Goal: Use online tool/utility: Utilize a website feature to perform a specific function

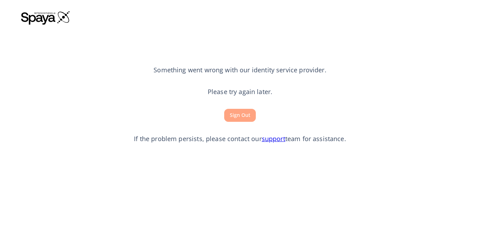
click at [238, 115] on button "Sign Out" at bounding box center [240, 115] width 32 height 13
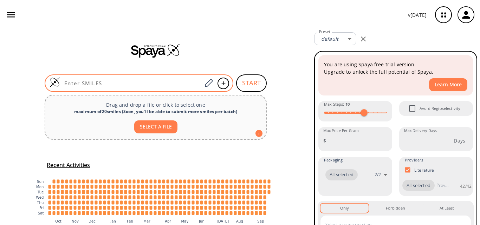
click at [164, 82] on input at bounding box center [131, 83] width 142 height 7
paste input "[H]N([H])C(=O)C1=C(N([H])C(=S)N([H])C2=C([H])C([H])=C(OC([H])([H])[H])C([H])=C2…"
type input "[H]N([H])C(=O)C1=C(N([H])C(=S)N([H])C2=C([H])C([H])=C(OC([H])([H])[H])C([H])=C2…"
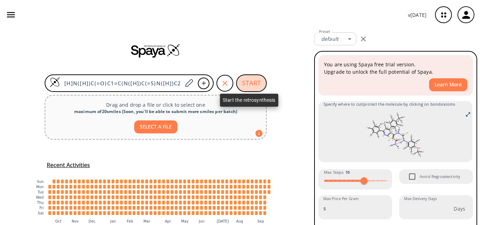
click at [257, 82] on button "START" at bounding box center [251, 84] width 31 height 18
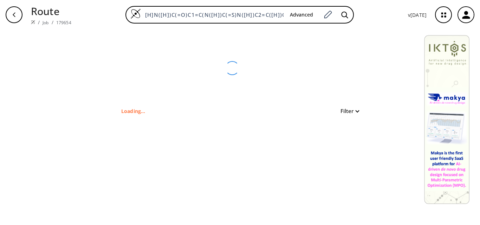
type input "[H]N([H])C(=O)C1=C(N([H])C(=S)N([H])C2=C([H])C([H])=C(OC([H])([H])[H])C([H])=C2…"
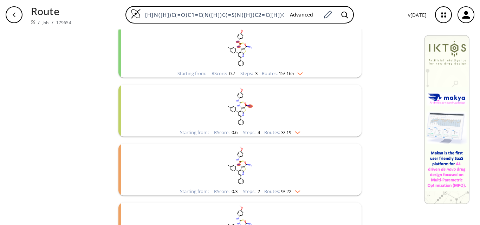
scroll to position [106, 0]
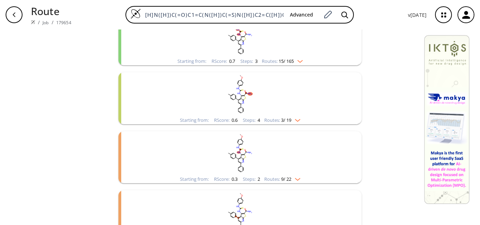
click at [295, 121] on img "clusters" at bounding box center [296, 119] width 9 height 6
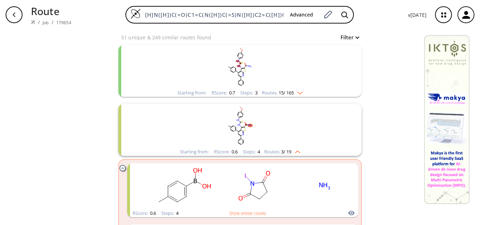
scroll to position [70, 0]
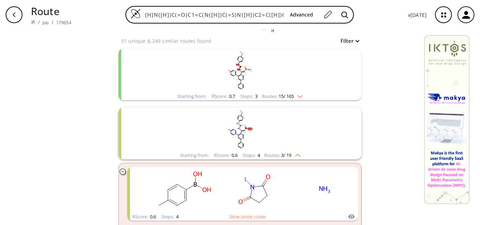
click at [295, 157] on img "clusters" at bounding box center [296, 155] width 9 height 6
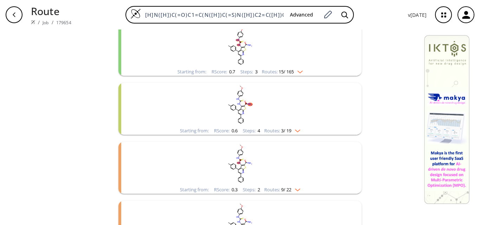
scroll to position [106, 0]
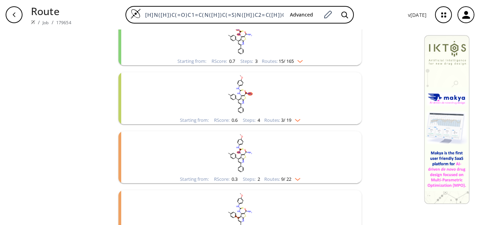
click at [298, 123] on div "Starting from: RScore : 0.6 Steps : 4 Routes: 3 / 19" at bounding box center [240, 120] width 131 height 8
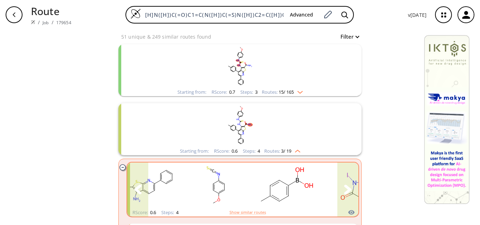
scroll to position [70, 0]
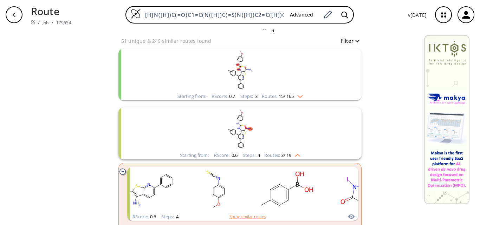
click at [299, 158] on div "Starting from: RScore : 0.6 Steps : 4 Routes: 3 / 19" at bounding box center [240, 156] width 131 height 8
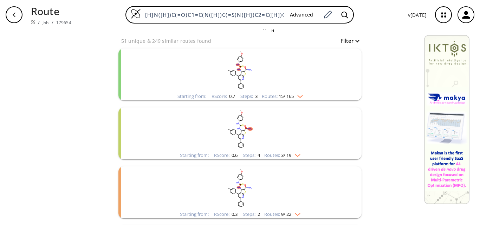
scroll to position [106, 0]
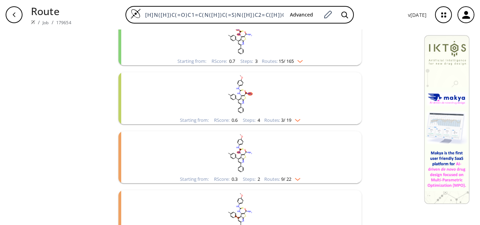
click at [298, 62] on img "clusters" at bounding box center [298, 60] width 9 height 6
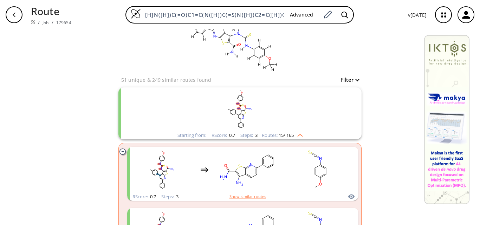
scroll to position [70, 0]
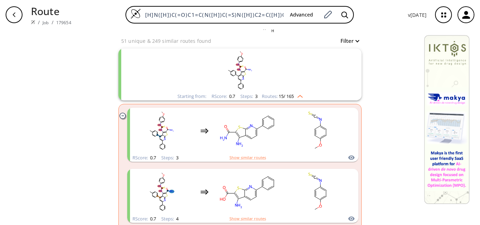
click at [304, 100] on div "Starting from: RScore : 0.7 Steps : 3 Routes: 15 / 165" at bounding box center [240, 96] width 136 height 8
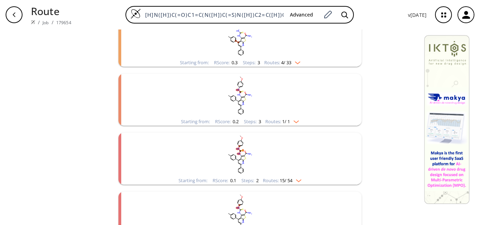
scroll to position [303, 0]
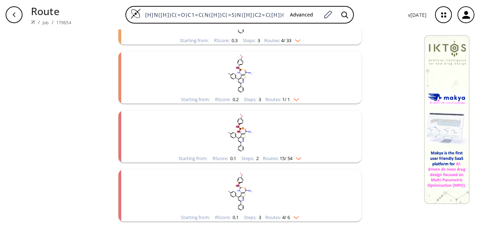
click at [293, 41] on img "clusters" at bounding box center [296, 40] width 9 height 6
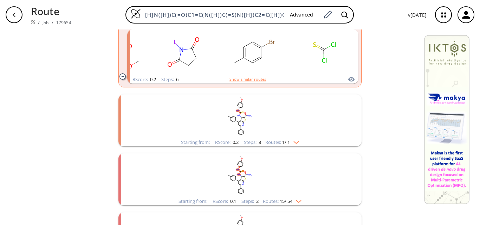
scroll to position [514, 0]
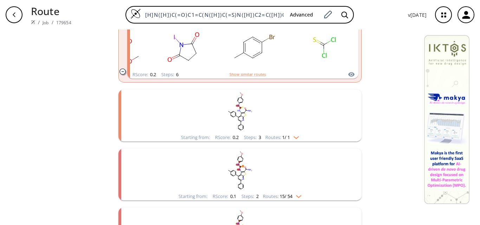
click at [290, 137] on img "clusters" at bounding box center [294, 137] width 9 height 6
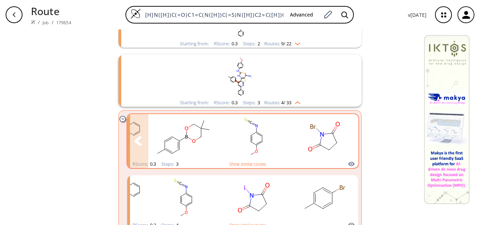
scroll to position [231, 0]
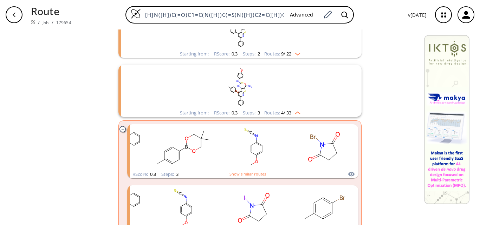
click at [300, 114] on div "Starting from: RScore : 0.3 Steps : 3 Routes: 4 / 33" at bounding box center [240, 113] width 131 height 8
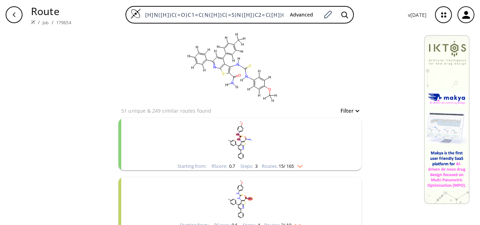
scroll to position [0, 0]
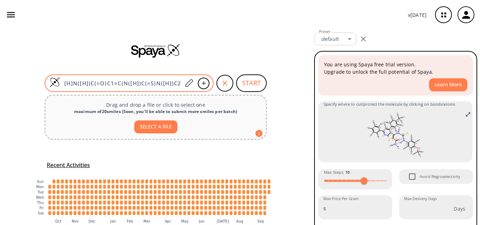
click at [122, 79] on div "[H]N([H])C(=O)C1=C(N([H])C(=S)N([H])C2=C([H])C([H])=C(OC([H])([H])[H])C([H])=C2…" at bounding box center [129, 84] width 169 height 18
click at [130, 82] on input "[H]N([H])C(=O)C1=C(N([H])C(=S)N([H])C2=C([H])C([H])=C(OC([H])([H])[H])C([H])=C2…" at bounding box center [121, 83] width 122 height 7
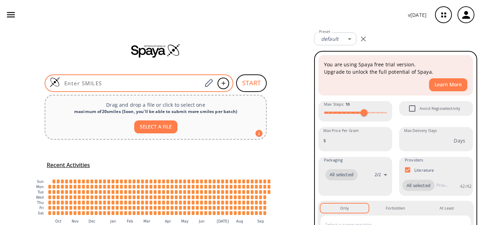
scroll to position [0, 0]
click at [143, 81] on input at bounding box center [131, 83] width 142 height 7
paste input "[H]OC(=O)C(\[H])=C(/[H])C(=O)N([H])C1=C(SC2=NC(=C([H])C(=C12)C([H])([H])[H])C([…"
type input "[H]OC(=O)C(\[H])=C(/[H])C(=O)N([H])C1=C(SC2=NC(=C([H])C(=C12)C([H])([H])[H])C([…"
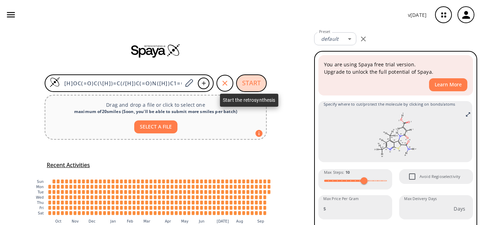
click at [245, 82] on button "START" at bounding box center [251, 84] width 31 height 18
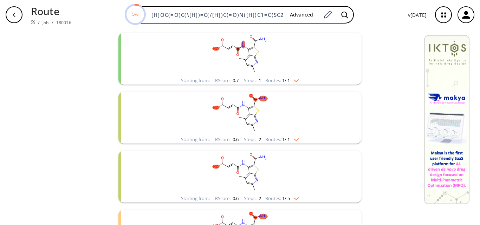
scroll to position [70, 0]
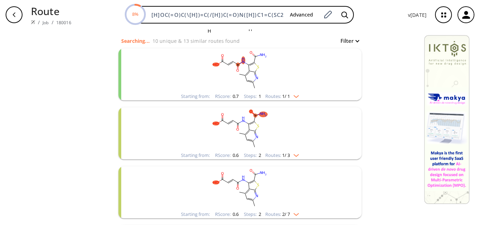
click at [296, 97] on img "clusters" at bounding box center [294, 95] width 9 height 6
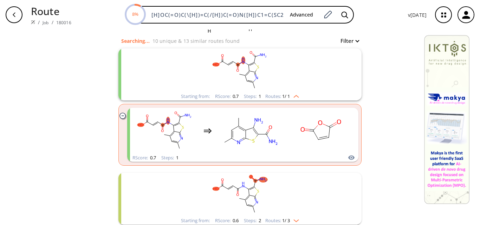
click at [296, 97] on img "clusters" at bounding box center [294, 95] width 9 height 6
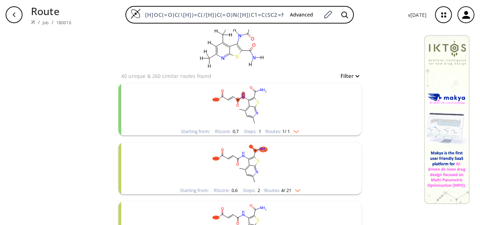
scroll to position [0, 0]
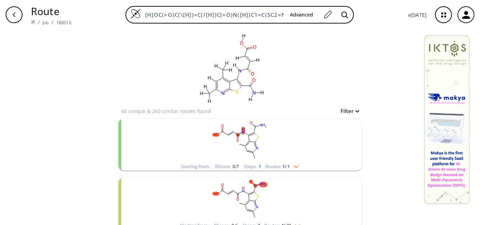
click at [299, 164] on div "Starting from: RScore : 0.7 Steps : 1 Routes: 1 / 1" at bounding box center [240, 167] width 129 height 8
click at [337, 62] on div "clear" at bounding box center [240, 68] width 243 height 77
click at [295, 165] on img "clusters" at bounding box center [294, 166] width 9 height 6
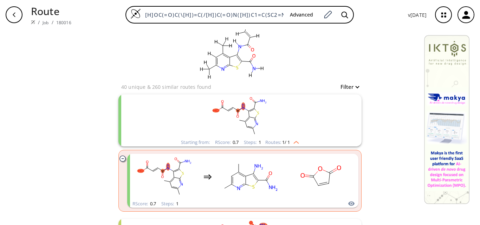
scroll to position [35, 0]
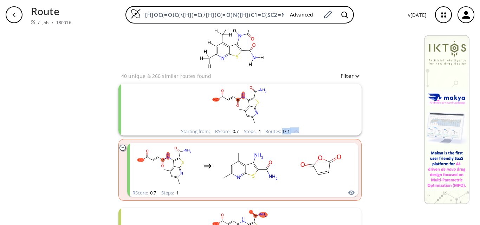
click at [299, 134] on div "Starting from: RScore : 0.7 Steps : 1 Routes: 1 / 1" at bounding box center [240, 132] width 129 height 8
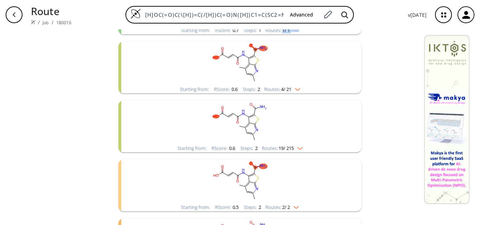
scroll to position [141, 0]
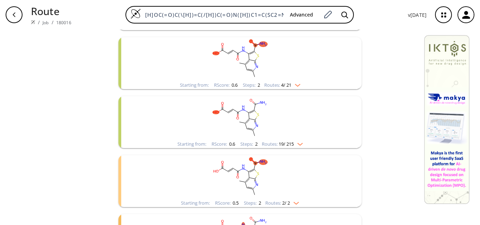
click at [295, 86] on img "clusters" at bounding box center [296, 84] width 9 height 6
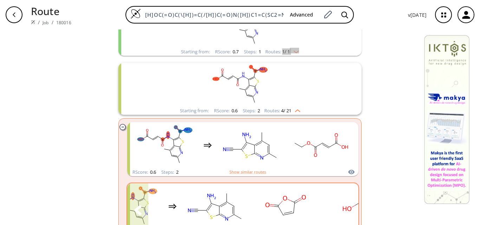
scroll to position [106, 0]
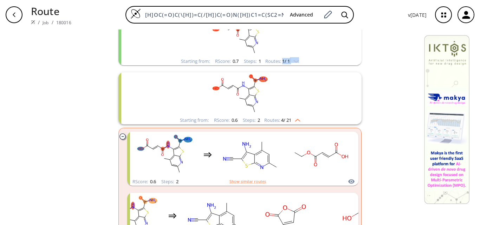
click at [293, 121] on img "clusters" at bounding box center [296, 119] width 9 height 6
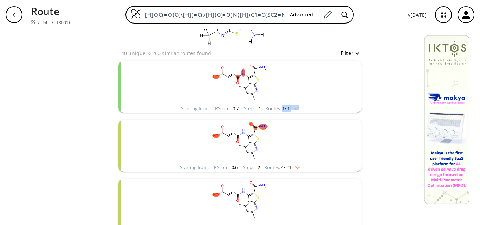
scroll to position [35, 0]
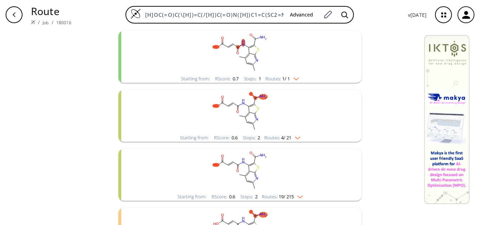
scroll to position [106, 0]
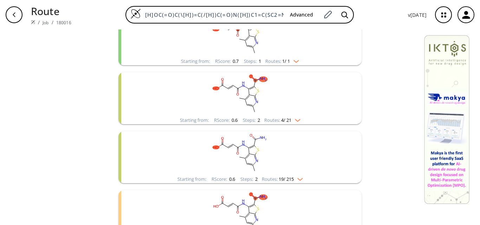
click at [297, 121] on img "clusters" at bounding box center [296, 119] width 9 height 6
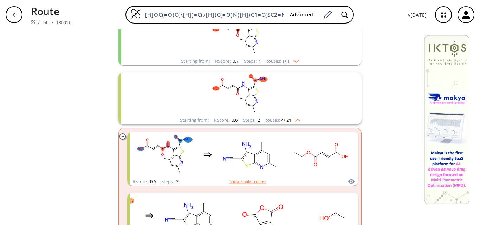
click at [294, 121] on img "clusters" at bounding box center [296, 119] width 9 height 6
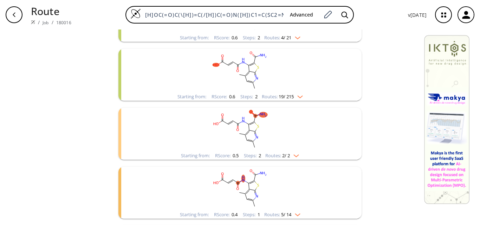
scroll to position [187, 0]
click at [298, 155] on img "clusters" at bounding box center [294, 156] width 9 height 6
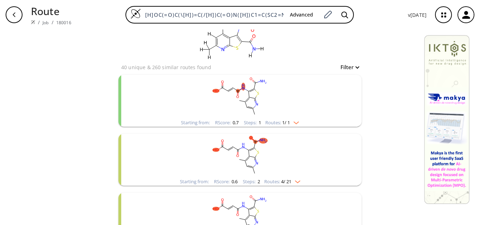
scroll to position [0, 0]
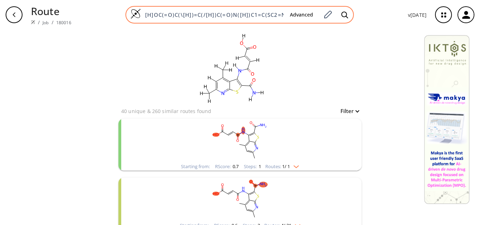
click at [259, 13] on input "[H]OC(=O)C(\[H])=C(/[H])C(=O)N([H])C1=C(SC2=NC(=C([H])C(=C12)C([H])([H])[H])C([…" at bounding box center [212, 14] width 143 height 7
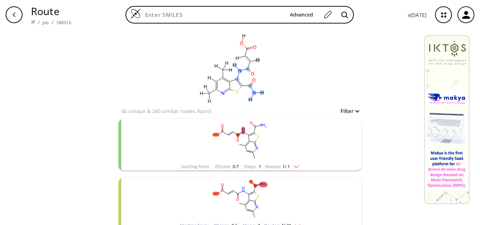
paste input "[H]OC(=O)C(\[H])=C(/[H])C(=O)N([H])C1=C(SC2=NC(=C([H])C(=C12)C1=C([H])C([H])=C(…"
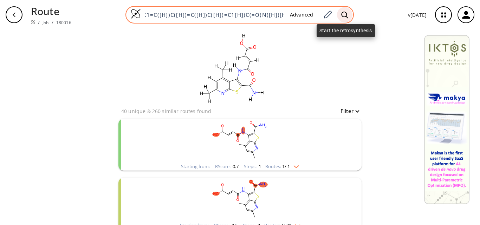
type input "[H]OC(=O)C(\[H])=C(/[H])C(=O)N([H])C1=C(SC2=NC(=C([H])C(=C12)C1=C([H])C([H])=C(…"
click at [344, 15] on icon at bounding box center [344, 14] width 7 height 7
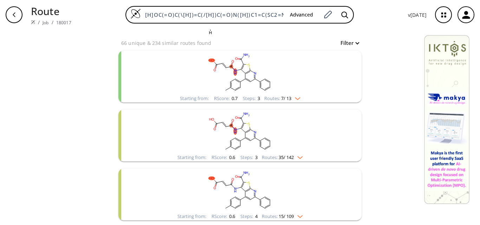
scroll to position [70, 0]
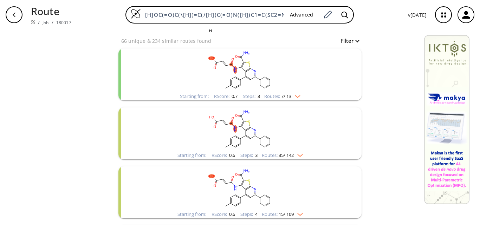
click at [298, 94] on img "clusters" at bounding box center [296, 95] width 9 height 6
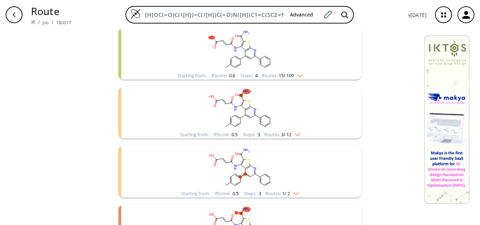
scroll to position [677, 0]
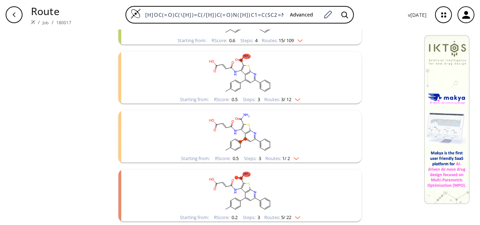
click at [297, 158] on img "clusters" at bounding box center [294, 158] width 9 height 6
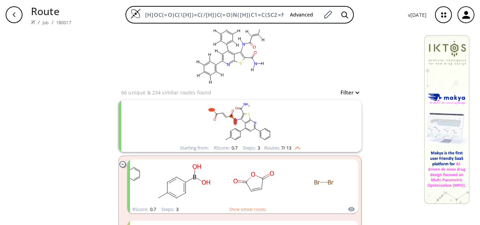
scroll to position [0, 0]
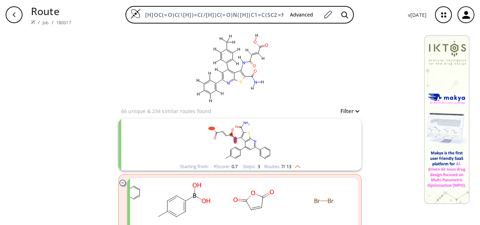
click at [293, 167] on img "clusters" at bounding box center [296, 166] width 9 height 6
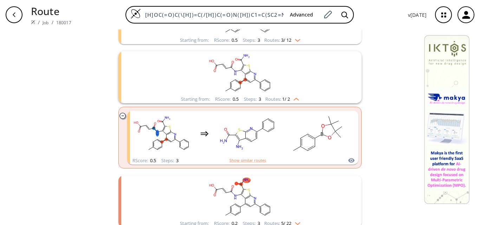
scroll to position [310, 0]
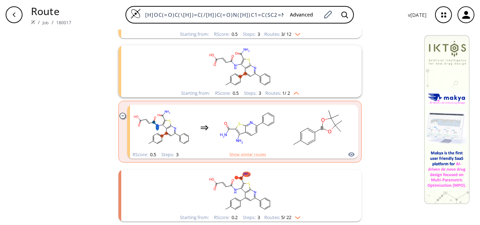
click at [293, 91] on img "clusters" at bounding box center [294, 92] width 9 height 6
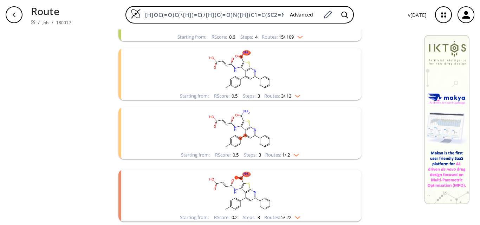
scroll to position [244, 0]
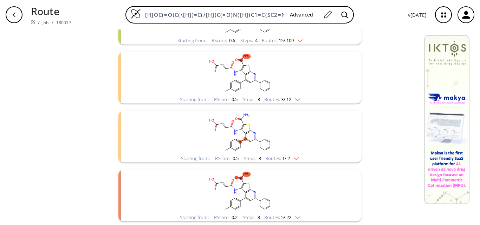
click at [294, 157] on img "clusters" at bounding box center [294, 158] width 9 height 6
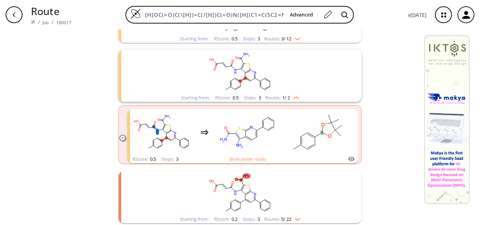
scroll to position [310, 0]
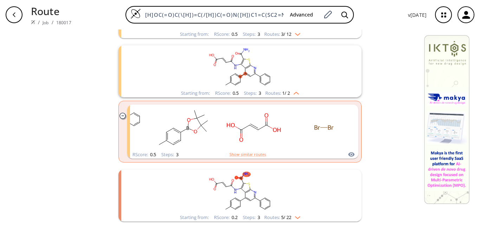
click at [293, 90] on img "clusters" at bounding box center [294, 92] width 9 height 6
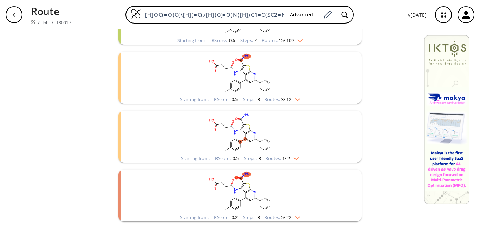
scroll to position [209, 0]
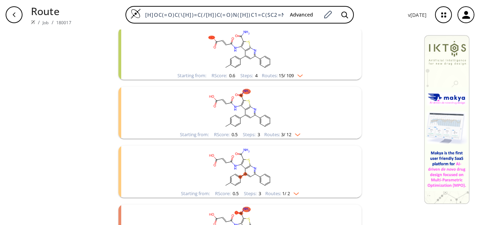
click at [301, 134] on div "Starting from: RScore : 0.5 Steps : 3 Routes: 3 / 12" at bounding box center [240, 135] width 131 height 8
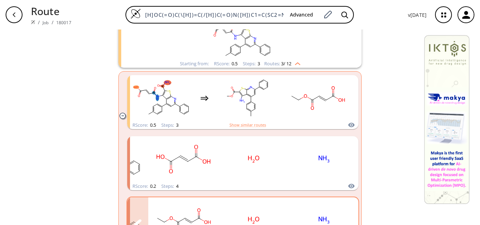
scroll to position [280, 0]
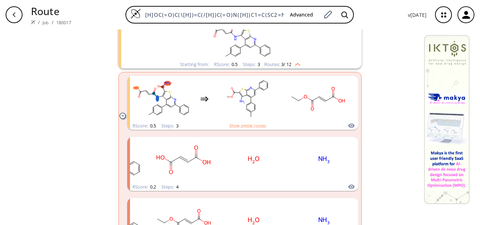
click at [299, 62] on img "clusters" at bounding box center [296, 63] width 9 height 6
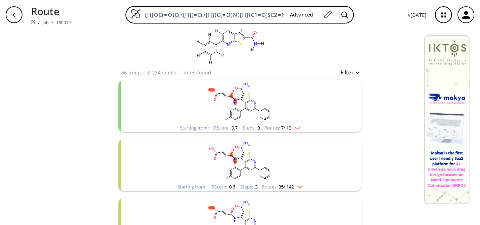
scroll to position [33, 0]
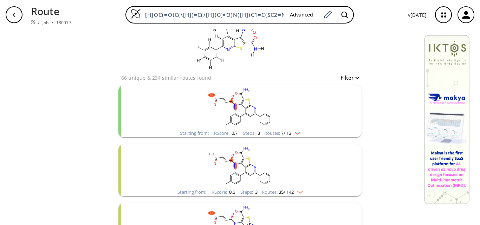
click at [298, 133] on img "clusters" at bounding box center [296, 132] width 9 height 6
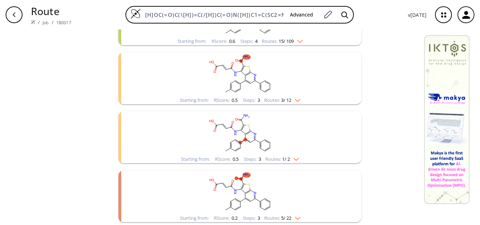
scroll to position [677, 0]
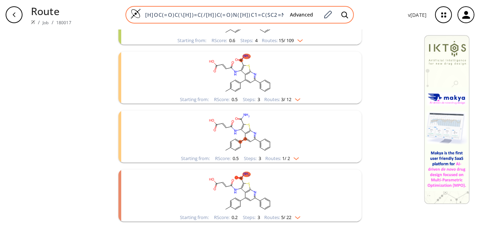
click at [247, 17] on input "[H]OC(=O)C(\[H])=C(/[H])C(=O)N([H])C1=C(SC2=NC(=C([H])C(=C12)C1=C([H])C([H])=C(…" at bounding box center [212, 14] width 143 height 7
paste input "[H]N([H])C(=O)C1=C(N=C2C([H])([H])C([H])([H])C([H])([H])C2([H])[H])C2=C(C([H])=…"
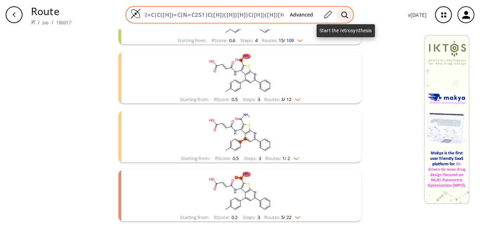
type input "[H]N([H])C(=O)C1=C(N=C2C([H])([H])C([H])([H])C([H])([H])C2([H])[H])C2=C(C([H])=…"
click at [343, 14] on icon at bounding box center [344, 14] width 7 height 7
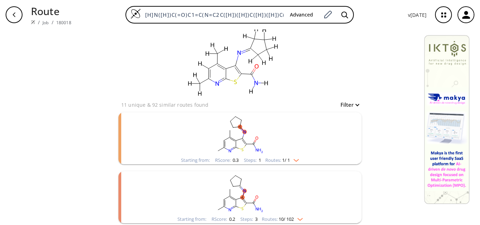
scroll to position [8, 0]
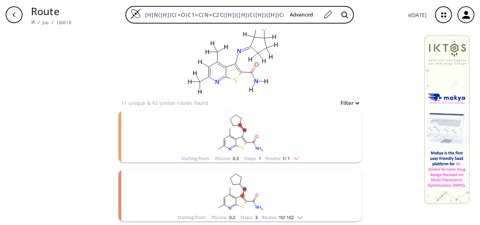
click at [299, 161] on div "Starting from: RScore : 0.3 Steps : 1 Routes: 1 / 1" at bounding box center [240, 159] width 129 height 8
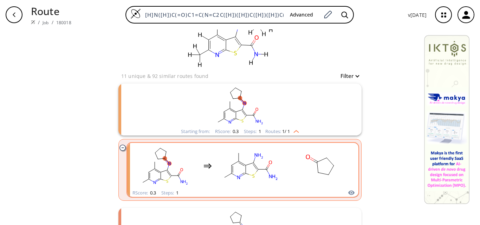
scroll to position [73, 0]
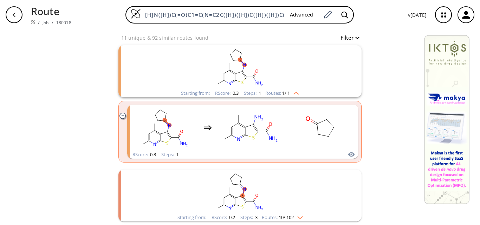
click at [296, 217] on img "clusters" at bounding box center [298, 217] width 9 height 6
click at [295, 218] on img "clusters" at bounding box center [298, 217] width 9 height 6
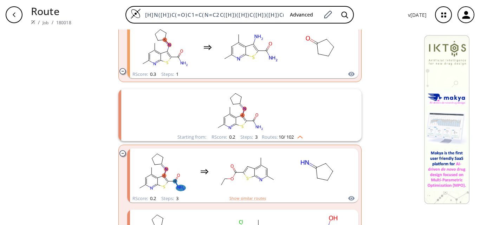
scroll to position [144, 0]
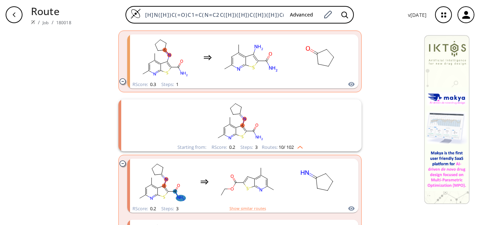
drag, startPoint x: 298, startPoint y: 149, endPoint x: 293, endPoint y: 149, distance: 4.9
click at [293, 149] on div "Routes: 10 / 102" at bounding box center [282, 147] width 41 height 5
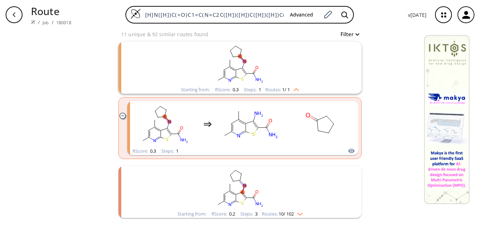
scroll to position [73, 0]
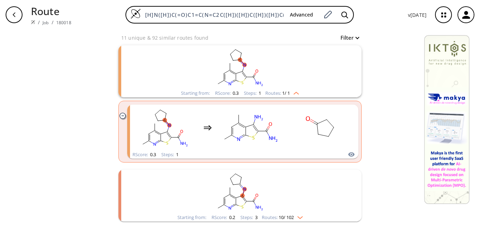
click at [298, 93] on div "Starting from: RScore : 0.3 Steps : 1 Routes: 1 / 1" at bounding box center [240, 93] width 129 height 8
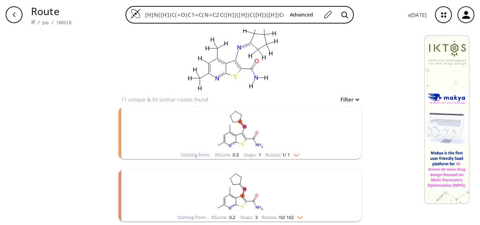
scroll to position [8, 0]
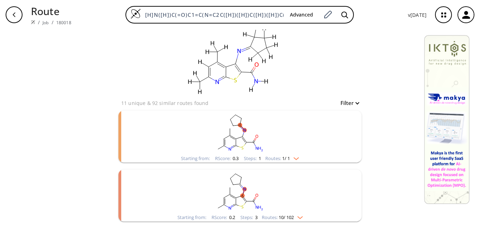
click at [300, 216] on img "clusters" at bounding box center [298, 217] width 9 height 6
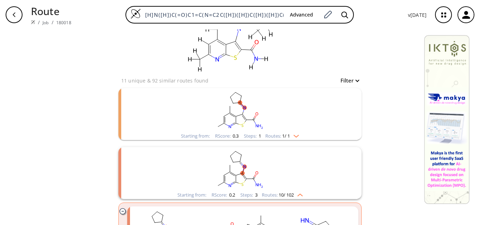
scroll to position [0, 0]
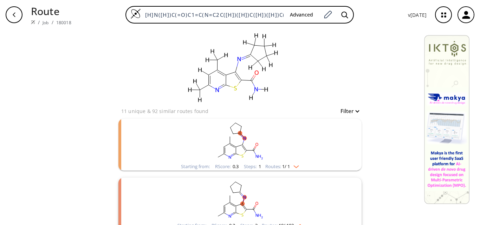
click at [299, 166] on div "Starting from: RScore : 0.3 Steps : 1 Routes: 1 / 1" at bounding box center [240, 167] width 129 height 8
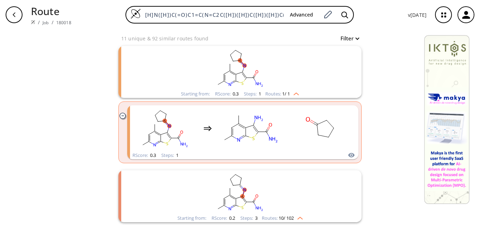
scroll to position [35, 0]
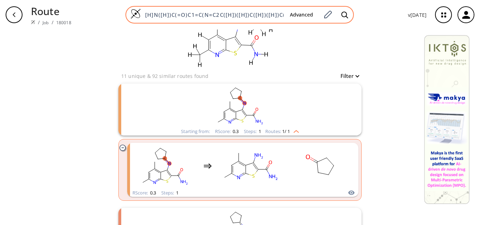
click at [256, 13] on input "[H]N([H])C(=O)C1=C(N=C2C([H])([H])C([H])([H])C([H])([H])C2([H])[H])C2=C(C([H])=…" at bounding box center [212, 14] width 143 height 7
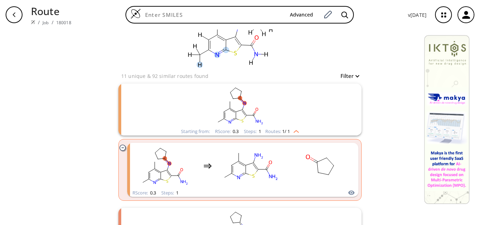
paste input "[H]N([H])C1=C2SC3=C(C2=NC2=C1C([H])([H])C([H])([H])C2([H])[H])C(=C([H])C(=N3)C(…"
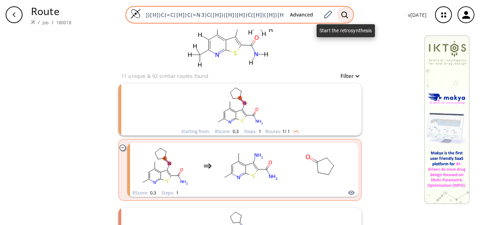
type input "[H]N([H])C1=C2SC3=C(C2=NC2=C1C([H])([H])C([H])([H])C2([H])[H])C(=C([H])C(=N3)C(…"
click at [343, 18] on icon at bounding box center [344, 14] width 7 height 7
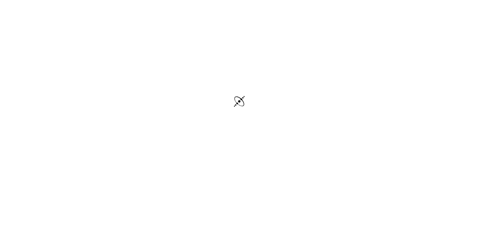
scroll to position [21, 0]
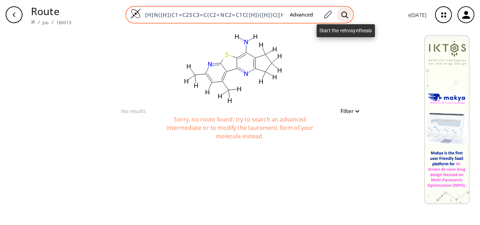
click at [345, 14] on icon at bounding box center [344, 14] width 7 height 7
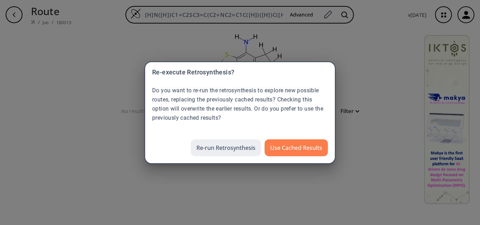
click at [246, 143] on button "Re-run Retrosynthesis" at bounding box center [226, 148] width 70 height 17
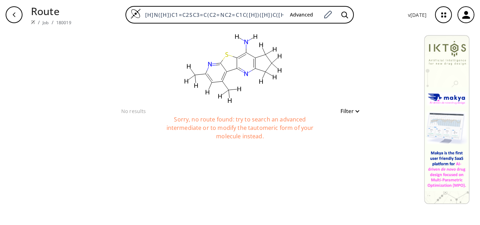
scroll to position [0, 173]
